Goal: Task Accomplishment & Management: Complete application form

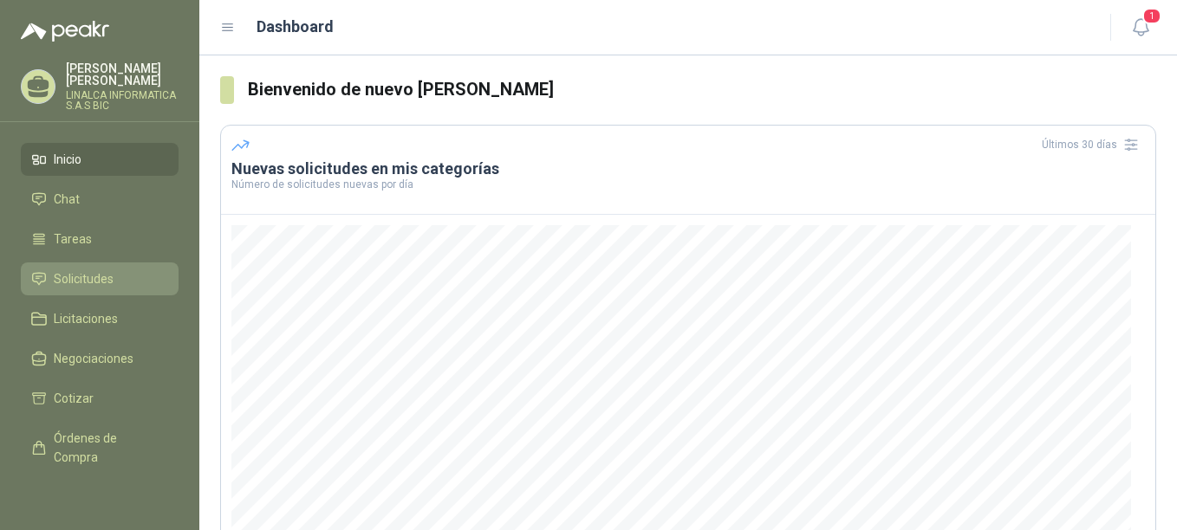
click at [106, 273] on span "Solicitudes" at bounding box center [84, 278] width 60 height 19
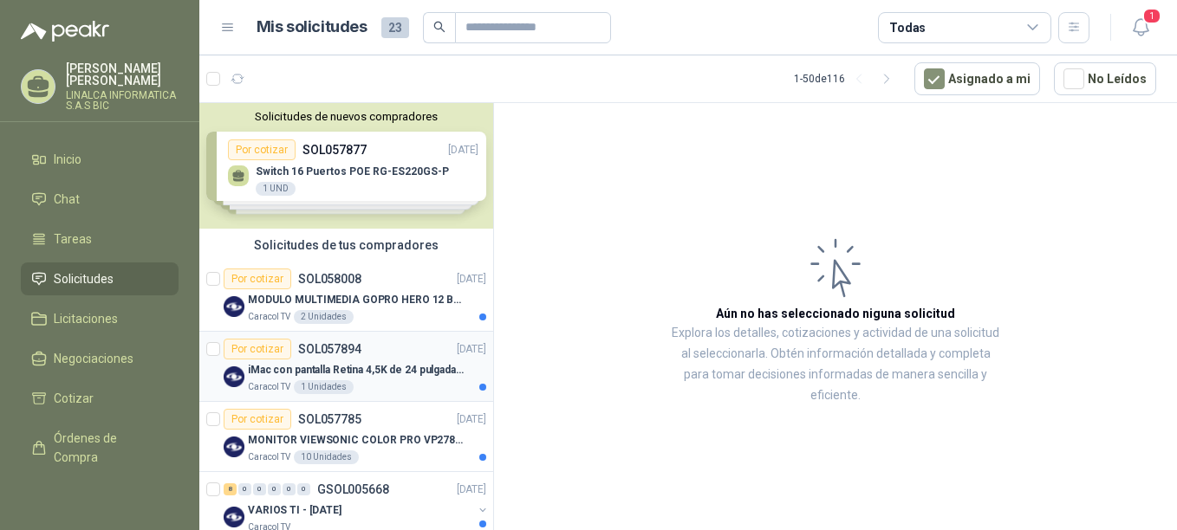
click at [401, 360] on div "iMac con pantalla Retina 4,5K de 24 pulgadas M4" at bounding box center [367, 370] width 238 height 21
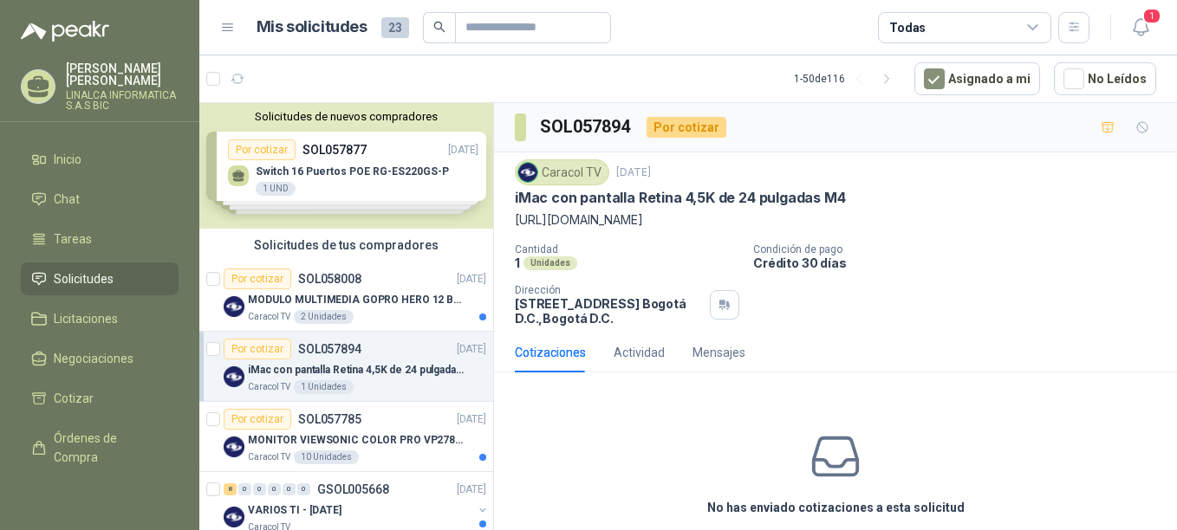
click at [621, 227] on p "[URL][DOMAIN_NAME]" at bounding box center [835, 220] width 641 height 19
click at [625, 222] on p "[URL][DOMAIN_NAME]" at bounding box center [835, 220] width 641 height 19
drag, startPoint x: 625, startPoint y: 222, endPoint x: 585, endPoint y: 220, distance: 39.9
click at [586, 222] on p "[URL][DOMAIN_NAME]" at bounding box center [835, 220] width 641 height 19
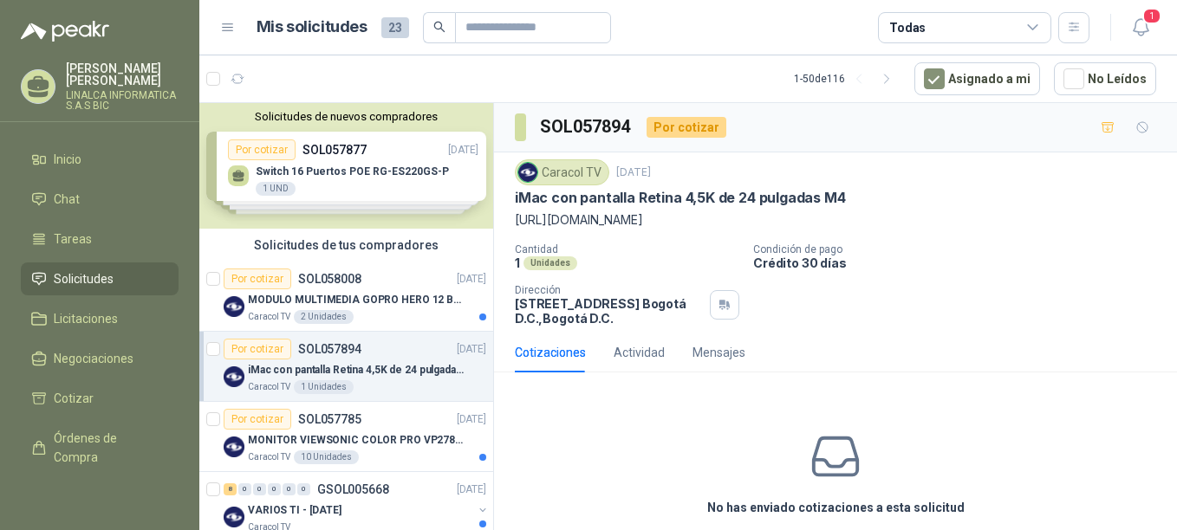
click at [584, 219] on p "[URL][DOMAIN_NAME]" at bounding box center [835, 220] width 641 height 19
drag, startPoint x: 584, startPoint y: 219, endPoint x: 532, endPoint y: 195, distance: 57.4
click at [532, 195] on p "iMac con pantalla Retina 4,5K de 24 pulgadas M4" at bounding box center [680, 198] width 331 height 18
click at [520, 224] on p "[URL][DOMAIN_NAME]" at bounding box center [835, 220] width 641 height 19
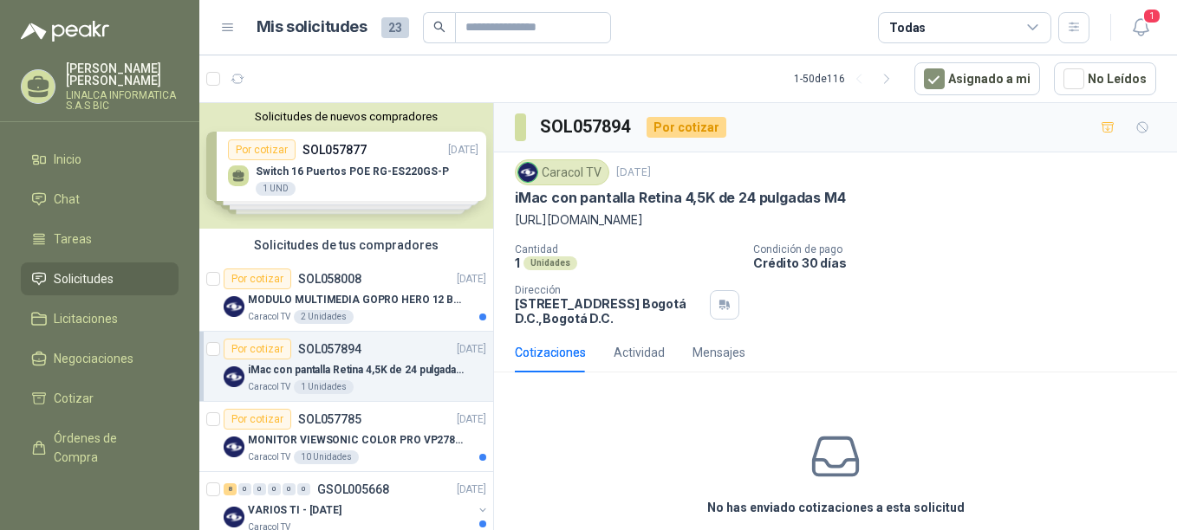
drag, startPoint x: 512, startPoint y: 221, endPoint x: 1104, endPoint y: 218, distance: 591.8
click at [1104, 218] on div "Caracol TV [DATE] iMac con pantalla Retina 4,5K de 24 pulgadas M4 [URL][DOMAIN_…" at bounding box center [835, 242] width 683 height 180
copy p "[URL][DOMAIN_NAME]"
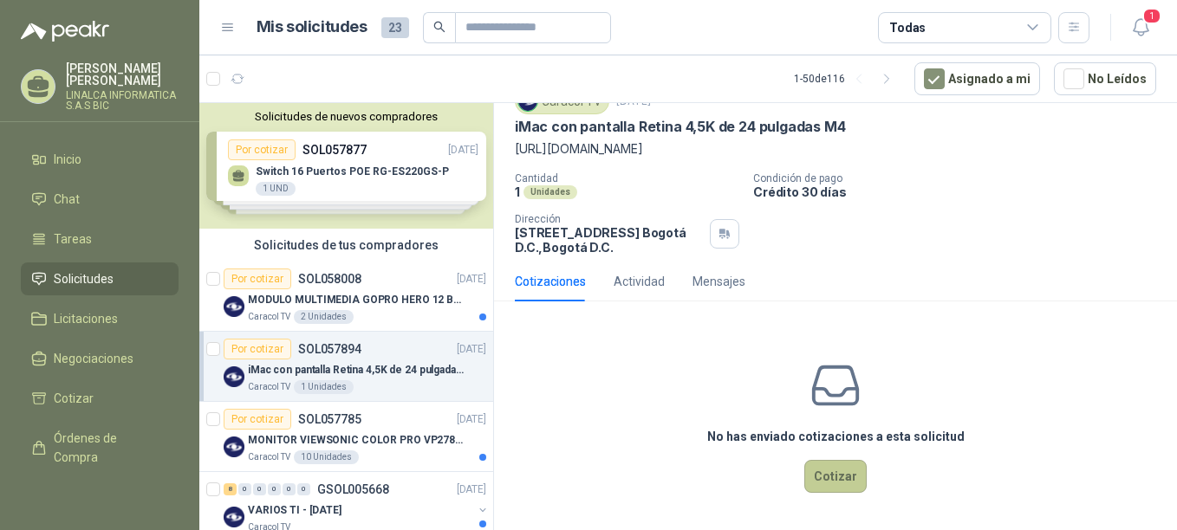
click at [822, 475] on button "Cotizar" at bounding box center [835, 476] width 62 height 33
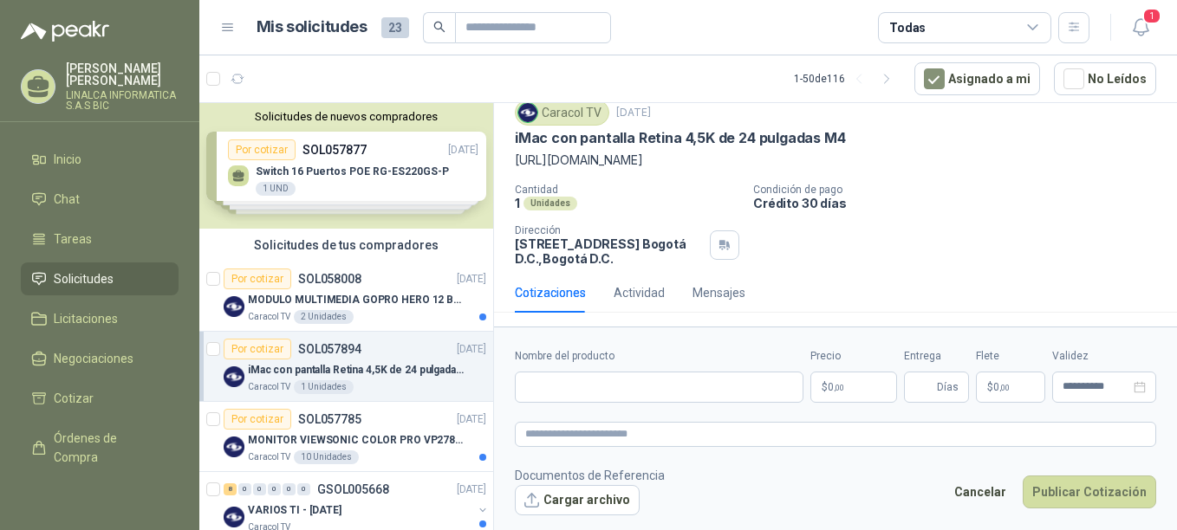
scroll to position [60, 0]
click at [678, 392] on input "Nombre del producto" at bounding box center [659, 387] width 289 height 31
click at [618, 384] on input "Nombre del producto" at bounding box center [659, 387] width 289 height 31
paste input "**********"
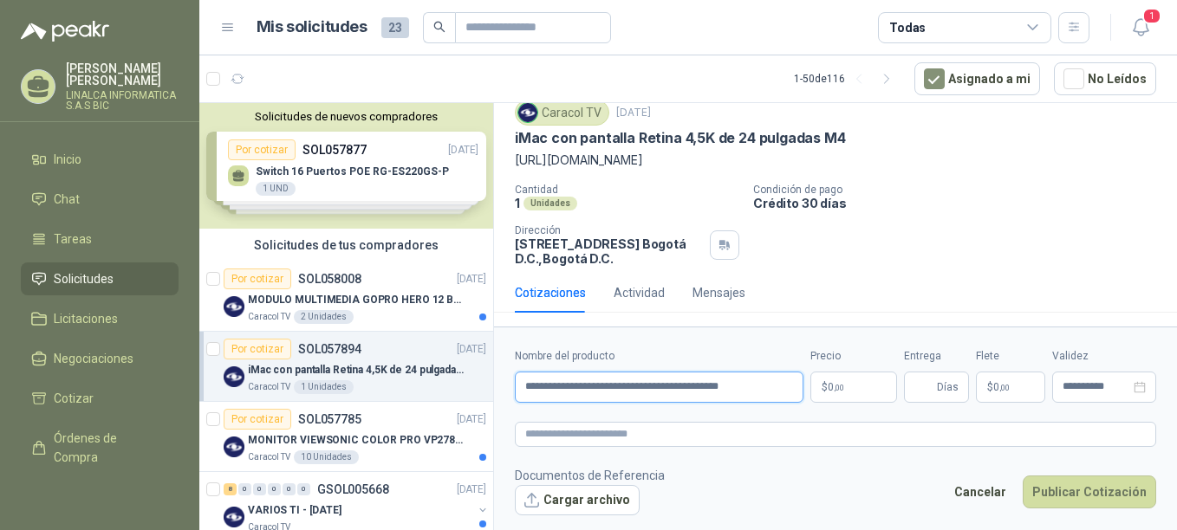
type input "**********"
click at [855, 390] on p "$ 0 ,00" at bounding box center [853, 387] width 87 height 31
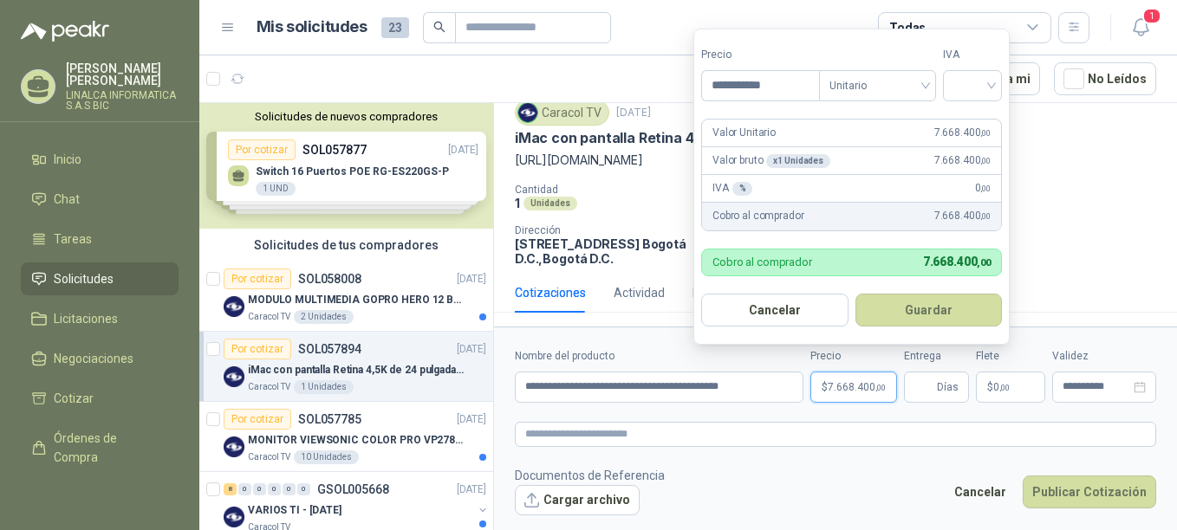
type input "**********"
click at [959, 84] on input "search" at bounding box center [972, 84] width 38 height 26
click at [984, 82] on input "search" at bounding box center [972, 84] width 38 height 26
click at [974, 120] on div "19%" at bounding box center [976, 121] width 32 height 19
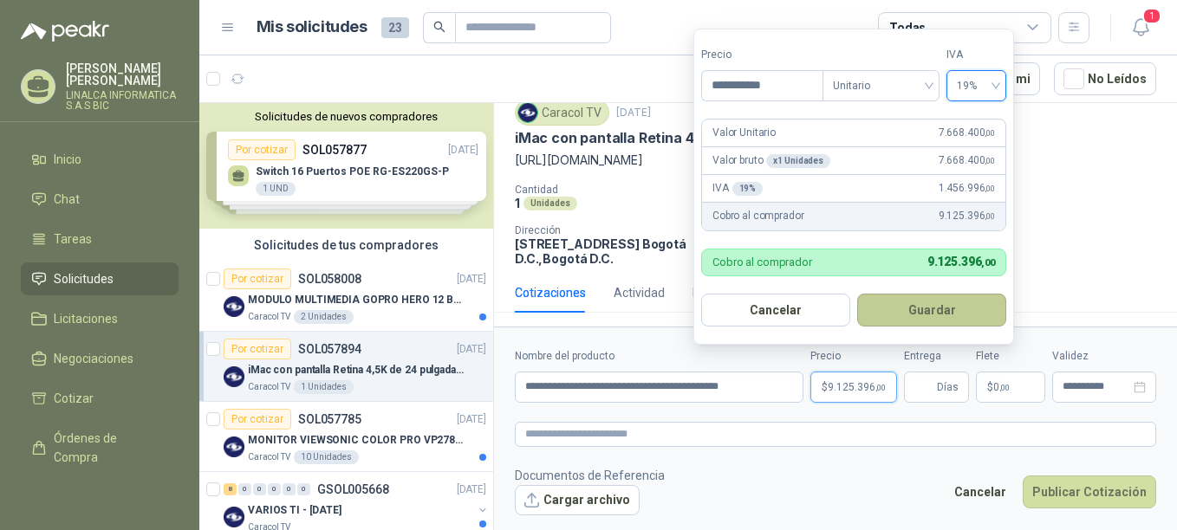
click at [952, 307] on button "Guardar" at bounding box center [931, 310] width 149 height 33
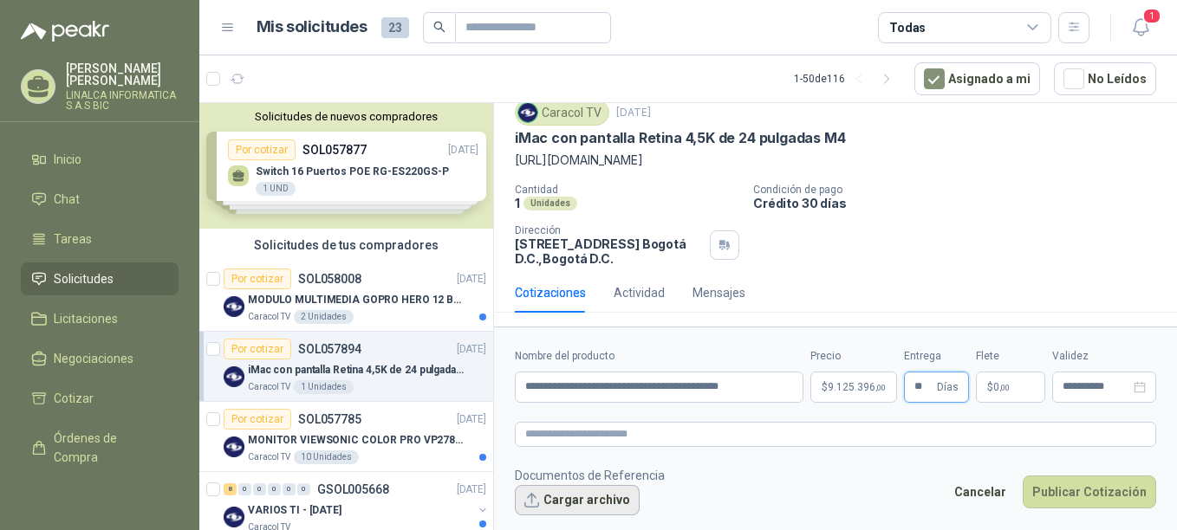
type input "**"
click at [585, 502] on button "Cargar archivo" at bounding box center [577, 500] width 125 height 31
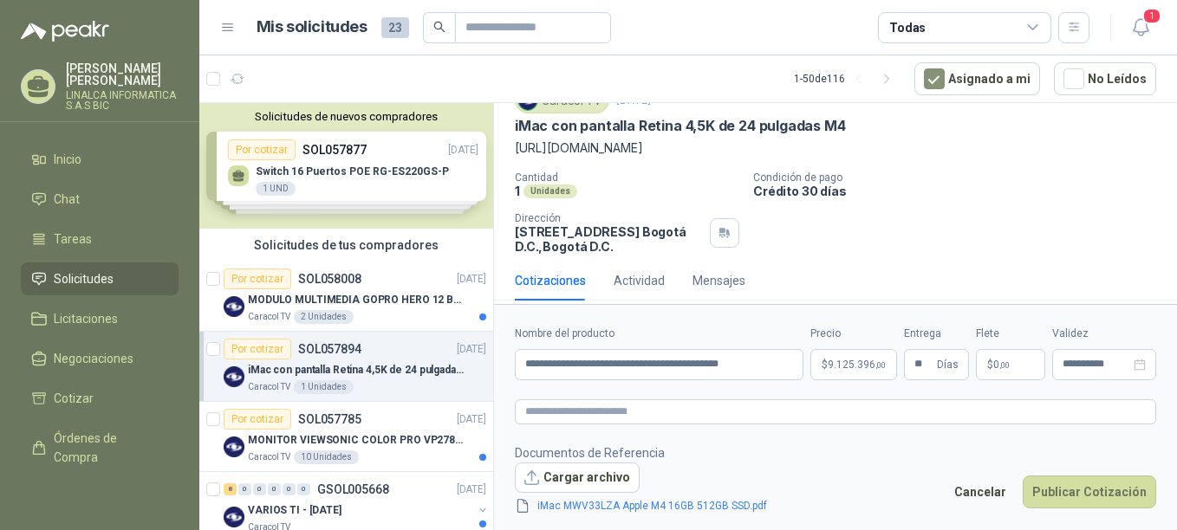
click at [990, 250] on div "Cantidad 1 Unidades Condición de pago Crédito 30 días Dirección [STREET_ADDRESS…" at bounding box center [835, 213] width 641 height 82
click at [599, 409] on textarea at bounding box center [835, 411] width 641 height 25
paste textarea "**********"
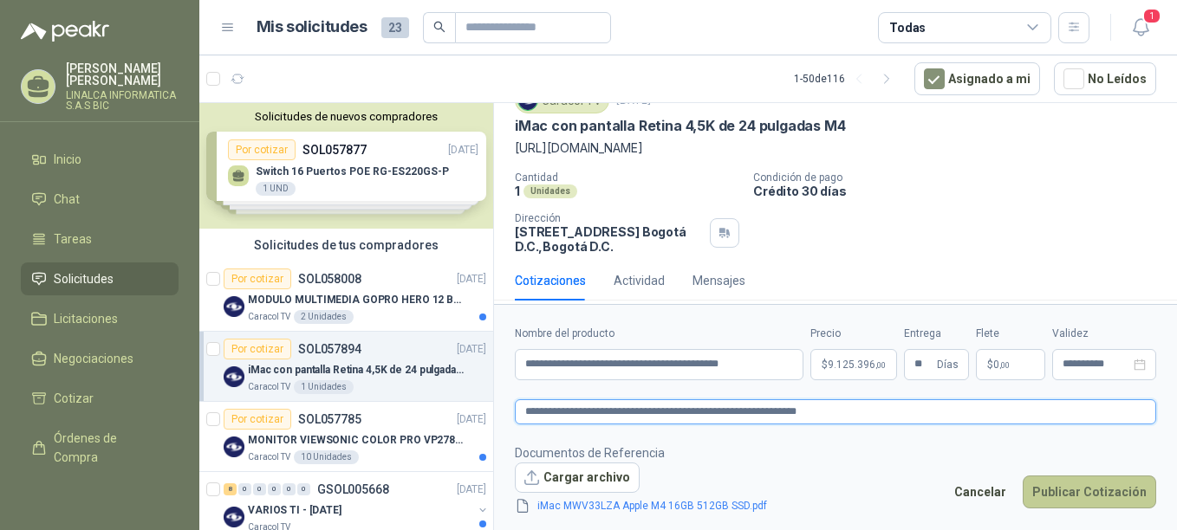
type textarea "**********"
click at [1096, 491] on button "Publicar Cotización" at bounding box center [1088, 492] width 133 height 33
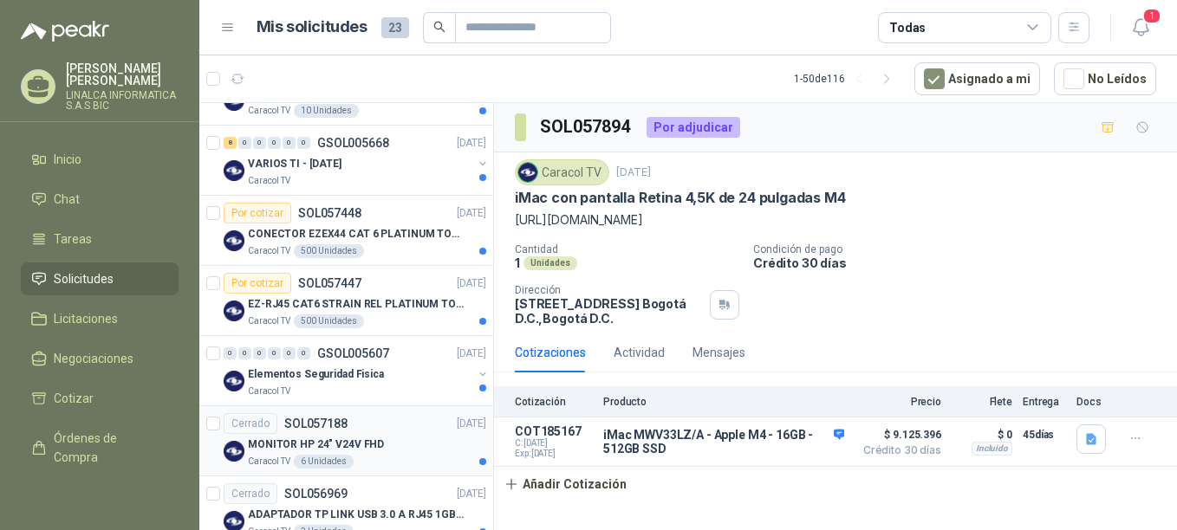
scroll to position [433, 0]
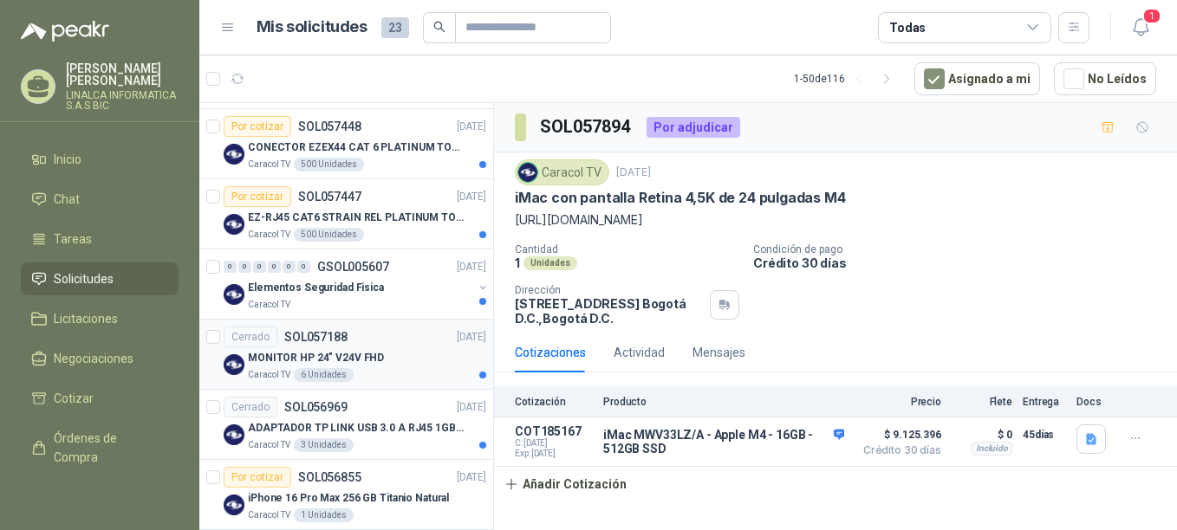
click at [298, 360] on p "MONITOR HP 24" V24V FHD" at bounding box center [316, 358] width 136 height 16
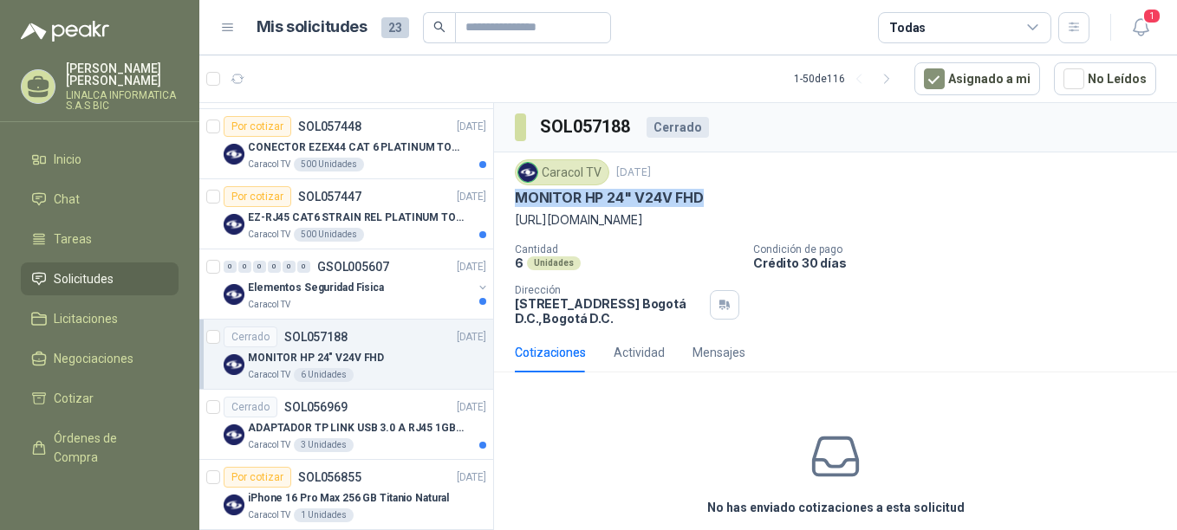
drag, startPoint x: 708, startPoint y: 193, endPoint x: 510, endPoint y: 201, distance: 197.7
click at [510, 201] on div "Caracol TV [DATE] MONITOR HP 24" V24V FHD [URL][DOMAIN_NAME] Cantidad 6 Unidade…" at bounding box center [835, 242] width 683 height 180
drag, startPoint x: 510, startPoint y: 201, endPoint x: 536, endPoint y: 198, distance: 26.1
copy p "MONITOR HP 24" V24V FHD"
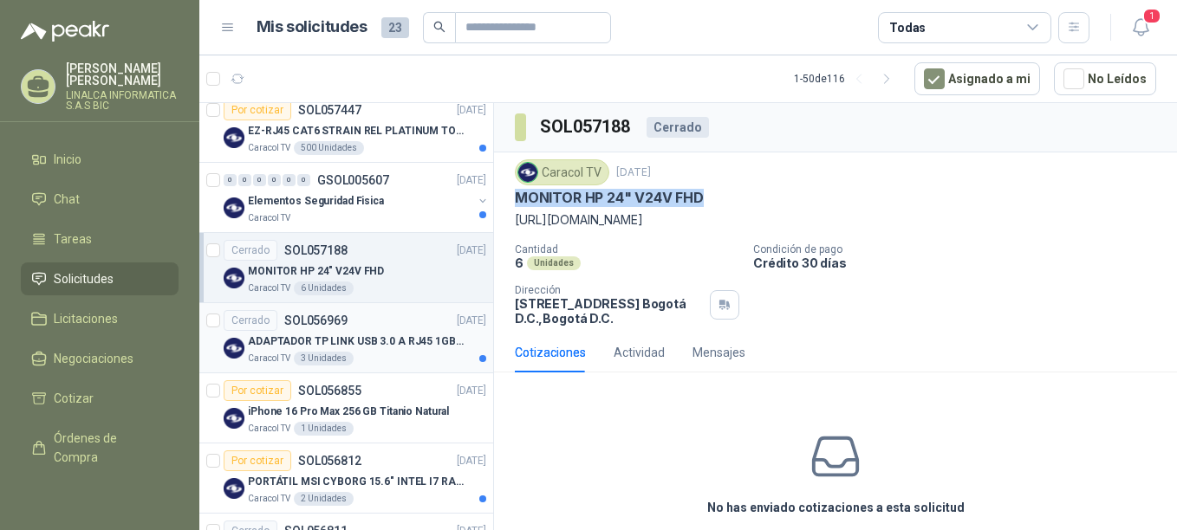
scroll to position [693, 0]
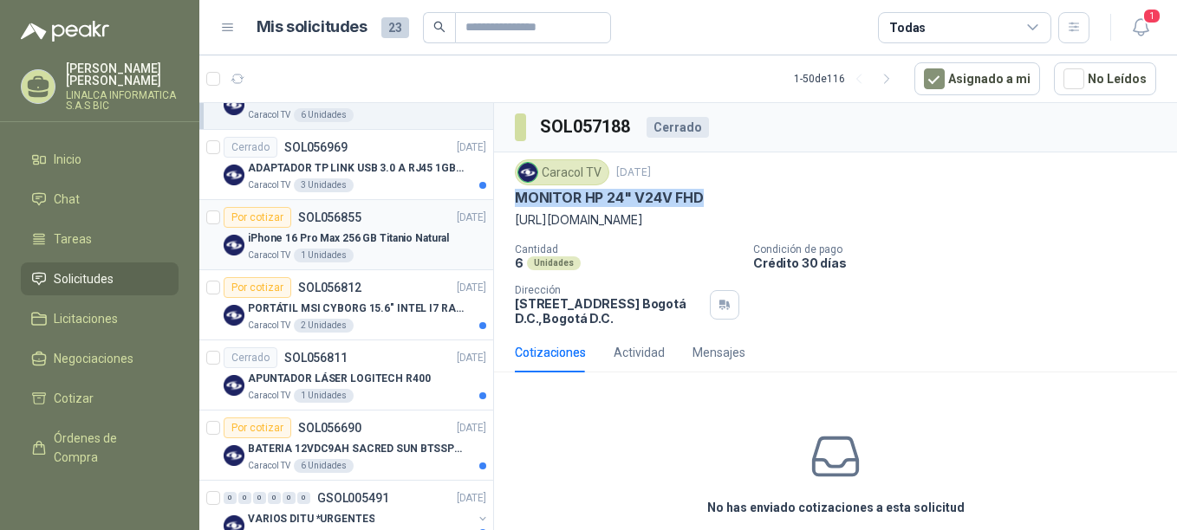
click at [318, 231] on p "iPhone 16 Pro Max 256 GB Titanio Natural" at bounding box center [348, 238] width 201 height 16
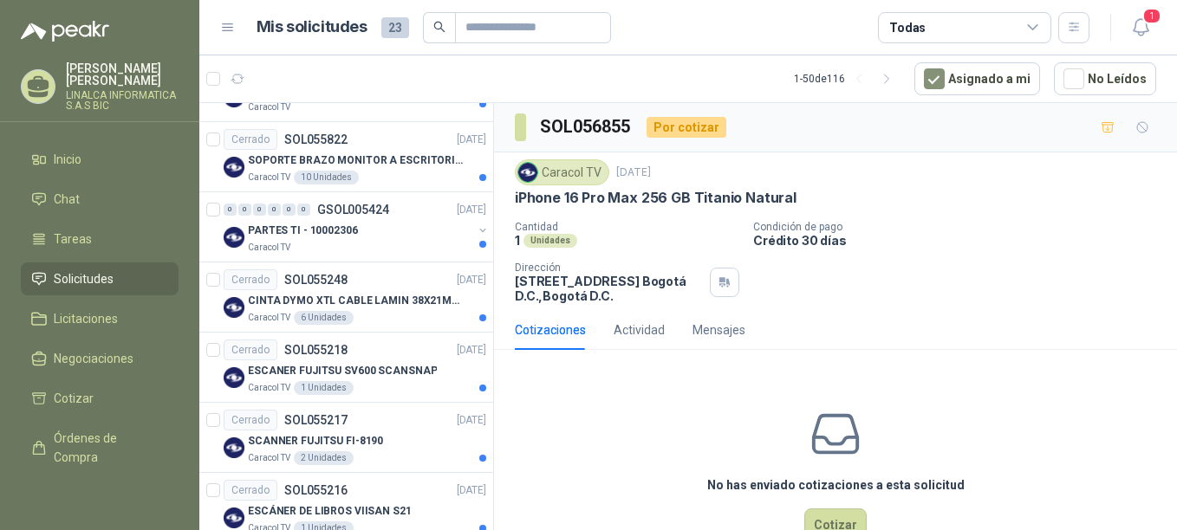
scroll to position [1560, 0]
